Goal: Check status

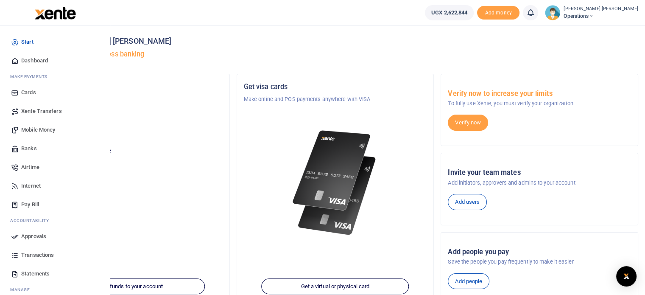
click at [31, 253] on span "Transactions" at bounding box center [37, 254] width 33 height 8
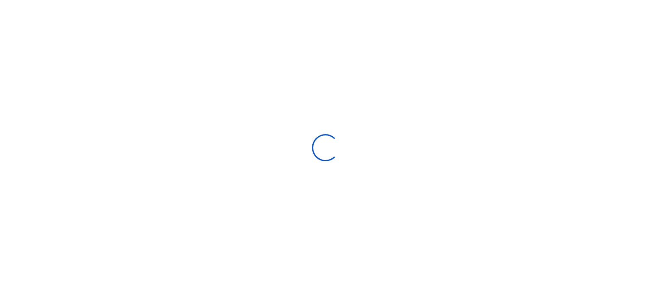
select select
type input "[DATE] - [DATE]"
